Goal: Navigation & Orientation: Understand site structure

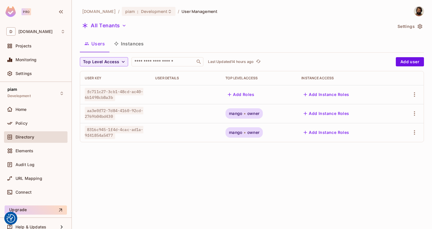
click at [133, 43] on button "Instances" at bounding box center [128, 43] width 39 height 14
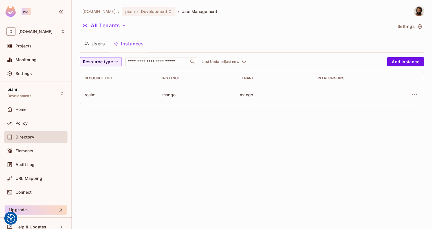
click at [94, 43] on button "Users" at bounding box center [95, 43] width 30 height 14
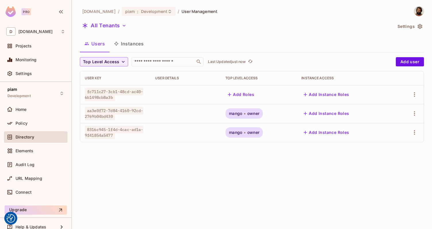
click at [134, 42] on button "Instances" at bounding box center [128, 43] width 39 height 14
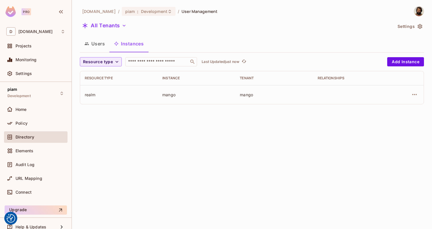
click at [97, 43] on button "Users" at bounding box center [95, 43] width 30 height 14
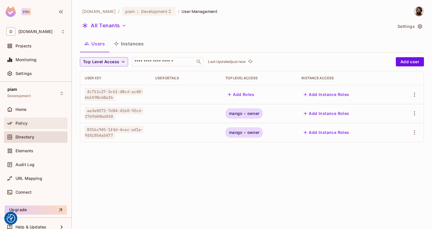
click at [21, 124] on span "Policy" at bounding box center [21, 123] width 12 height 5
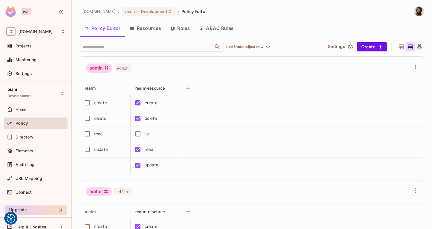
click at [155, 30] on button "Resources" at bounding box center [145, 28] width 40 height 14
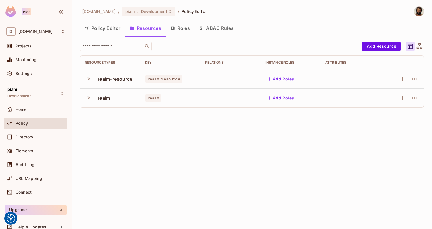
click at [87, 99] on icon "button" at bounding box center [89, 98] width 8 height 8
click at [89, 78] on icon "button" at bounding box center [89, 79] width 2 height 4
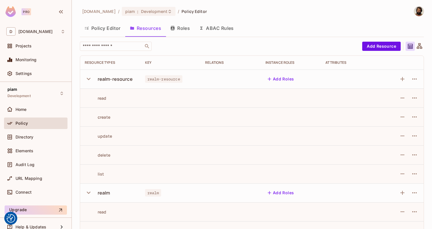
click at [89, 78] on icon "button" at bounding box center [89, 79] width 8 height 8
click at [87, 98] on icon "button" at bounding box center [89, 98] width 8 height 8
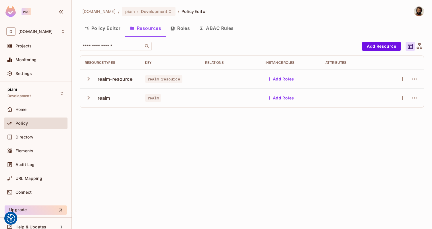
click at [179, 30] on button "Roles" at bounding box center [180, 28] width 29 height 14
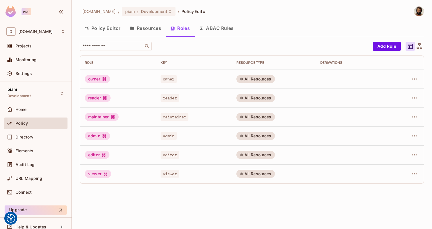
click at [217, 30] on button "ABAC Rules" at bounding box center [216, 28] width 44 height 14
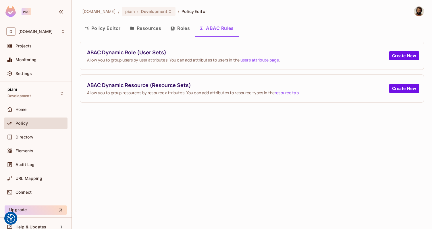
click at [145, 25] on button "Resources" at bounding box center [145, 28] width 40 height 14
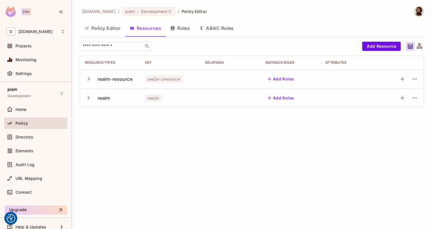
click at [105, 30] on button "Policy Editor" at bounding box center [102, 28] width 45 height 14
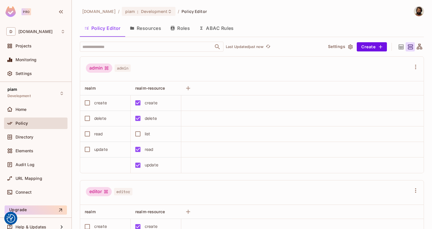
click at [397, 45] on icon at bounding box center [400, 46] width 7 height 7
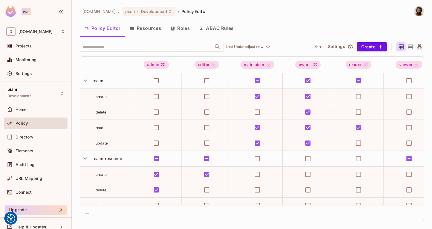
click at [421, 44] on icon at bounding box center [418, 46] width 7 height 7
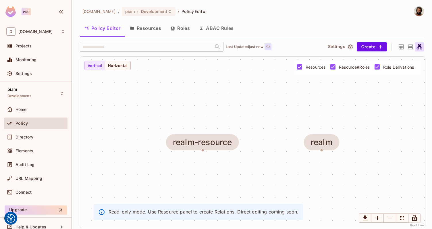
click at [271, 43] on button "Click to refresh data" at bounding box center [267, 46] width 7 height 7
click at [425, 34] on div "[DOMAIN_NAME] / piam : Development / Policy Editor Policy Editor Resources Role…" at bounding box center [252, 114] width 360 height 229
click at [400, 46] on icon at bounding box center [400, 46] width 5 height 5
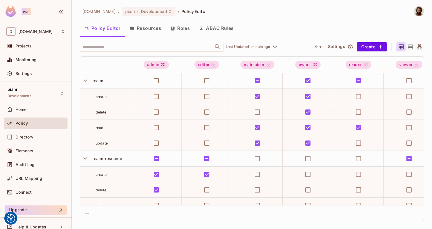
click at [360, 16] on div "[DOMAIN_NAME] / piam : Development / Policy Editor Policy Editor Resources Role…" at bounding box center [252, 113] width 344 height 214
